Goal: Information Seeking & Learning: Understand process/instructions

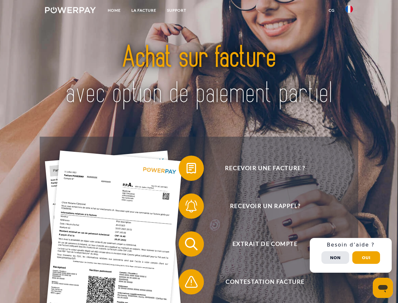
click at [70, 11] on img at bounding box center [70, 10] width 51 height 6
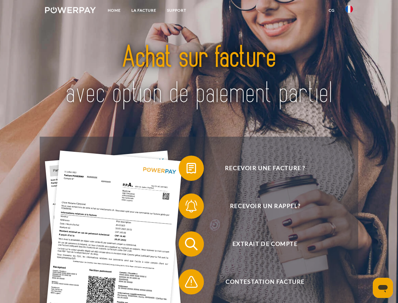
click at [350, 11] on img at bounding box center [350, 9] width 8 height 8
click at [332, 10] on link "CG" at bounding box center [332, 10] width 17 height 11
click at [187, 169] on span at bounding box center [182, 168] width 32 height 32
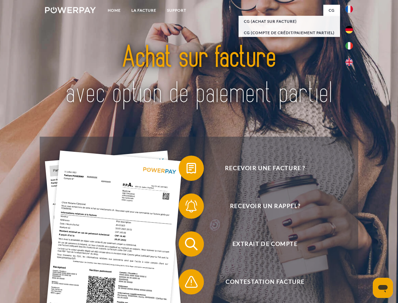
click at [187, 207] on span at bounding box center [182, 206] width 32 height 32
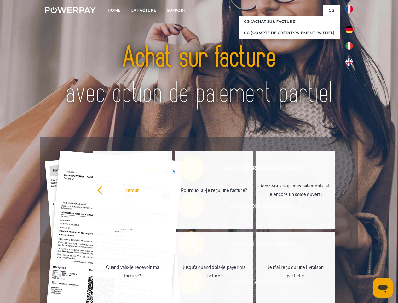
click at [187, 245] on link "Jusqu'à quand dois-je payer ma facture?" at bounding box center [214, 271] width 79 height 79
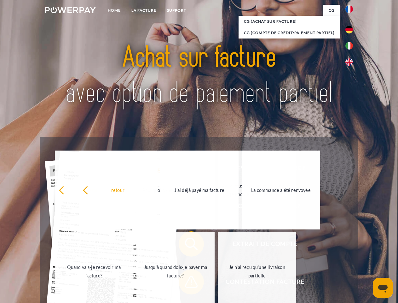
click at [187, 283] on span at bounding box center [182, 282] width 32 height 32
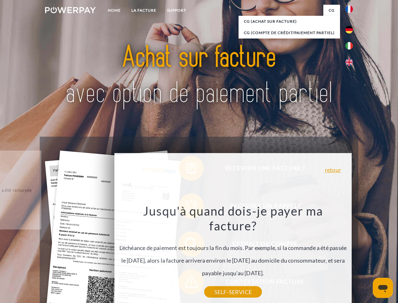
click at [351, 255] on div "Recevoir une facture ? Recevoir un rappel? Extrait de compte retour" at bounding box center [199, 263] width 319 height 252
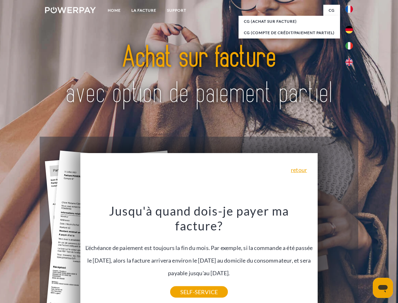
click at [336, 257] on span "Extrait de compte" at bounding box center [265, 243] width 155 height 25
click at [367, 257] on header "Home LA FACTURE Support" at bounding box center [199, 218] width 398 height 436
